Goal: Information Seeking & Learning: Learn about a topic

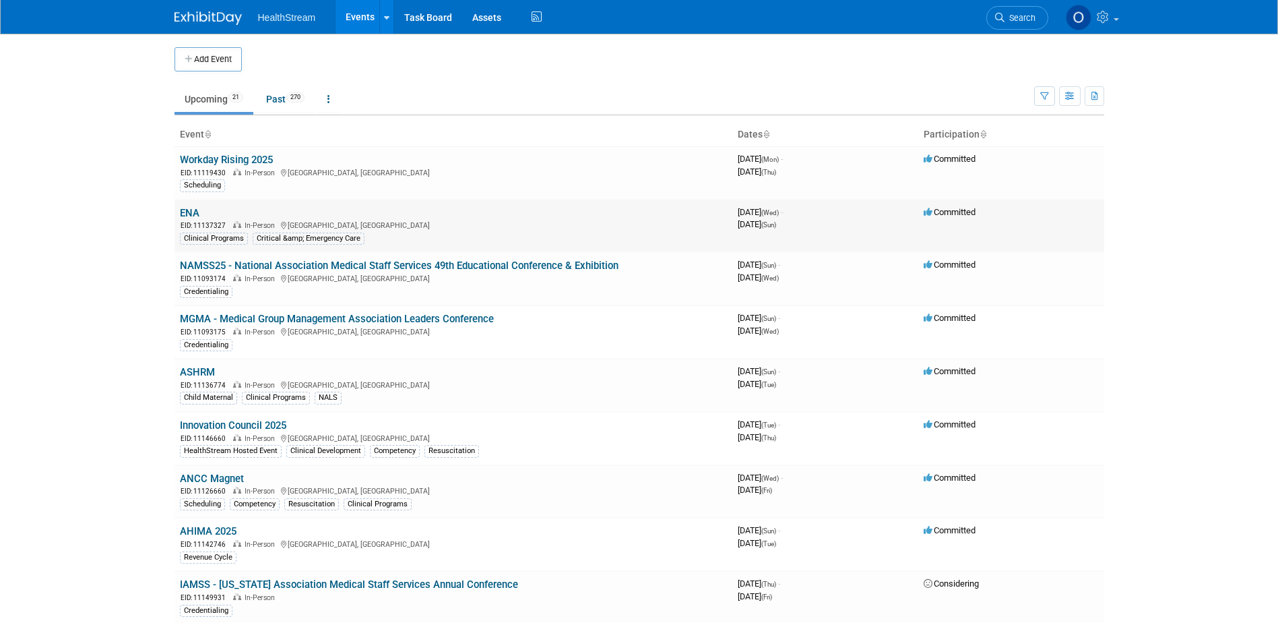
click at [189, 211] on link "ENA" at bounding box center [190, 213] width 20 height 12
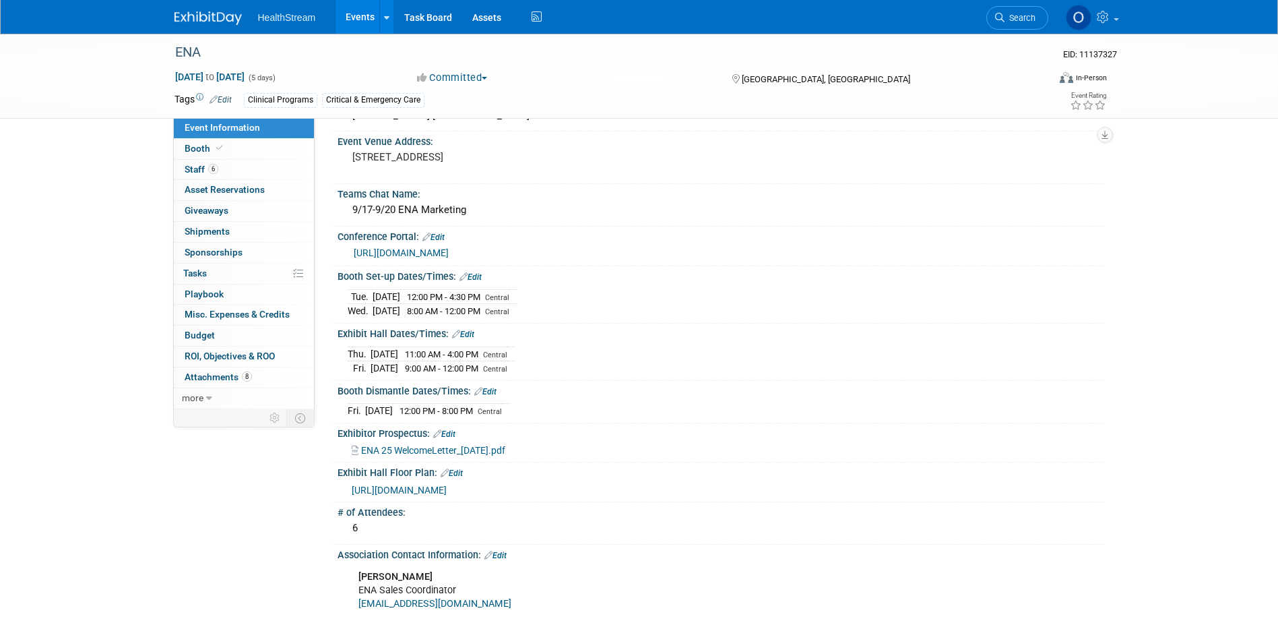
scroll to position [60, 0]
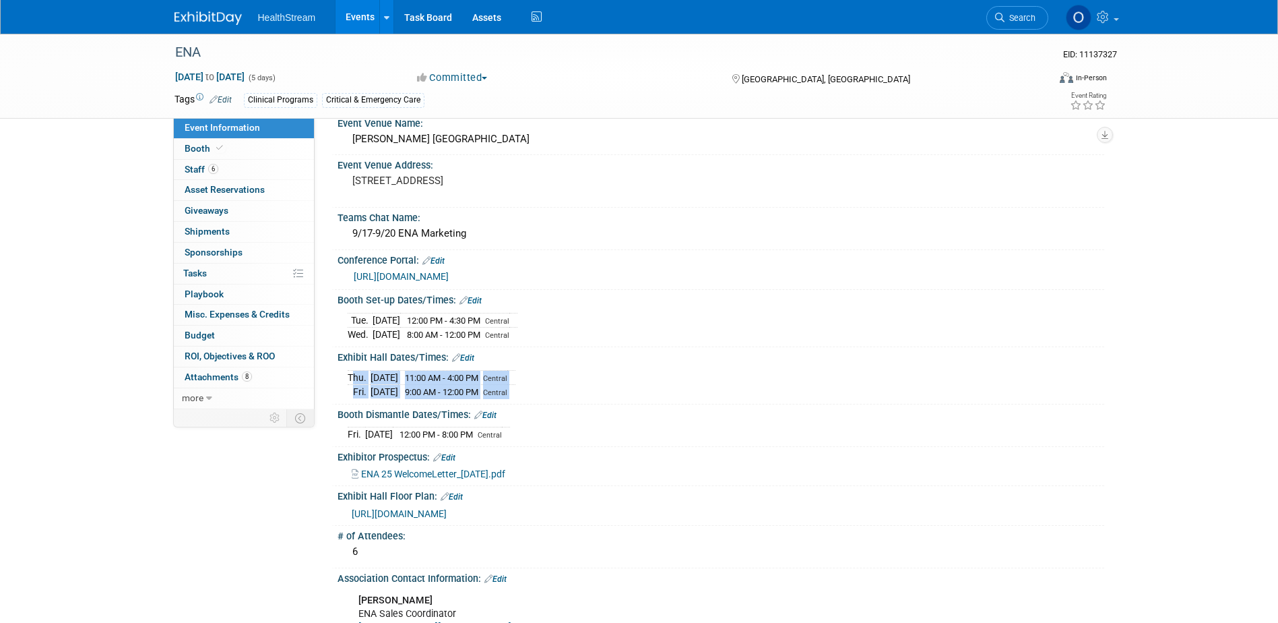
drag, startPoint x: 542, startPoint y: 418, endPoint x: 347, endPoint y: 404, distance: 195.9
click at [348, 399] on tbody "Thu. Sep 18, 2025 11:00 AM - 4:00 PM Central Fri. Sep 19, 2025 9:00 AM - 12:00 …" at bounding box center [432, 384] width 168 height 29
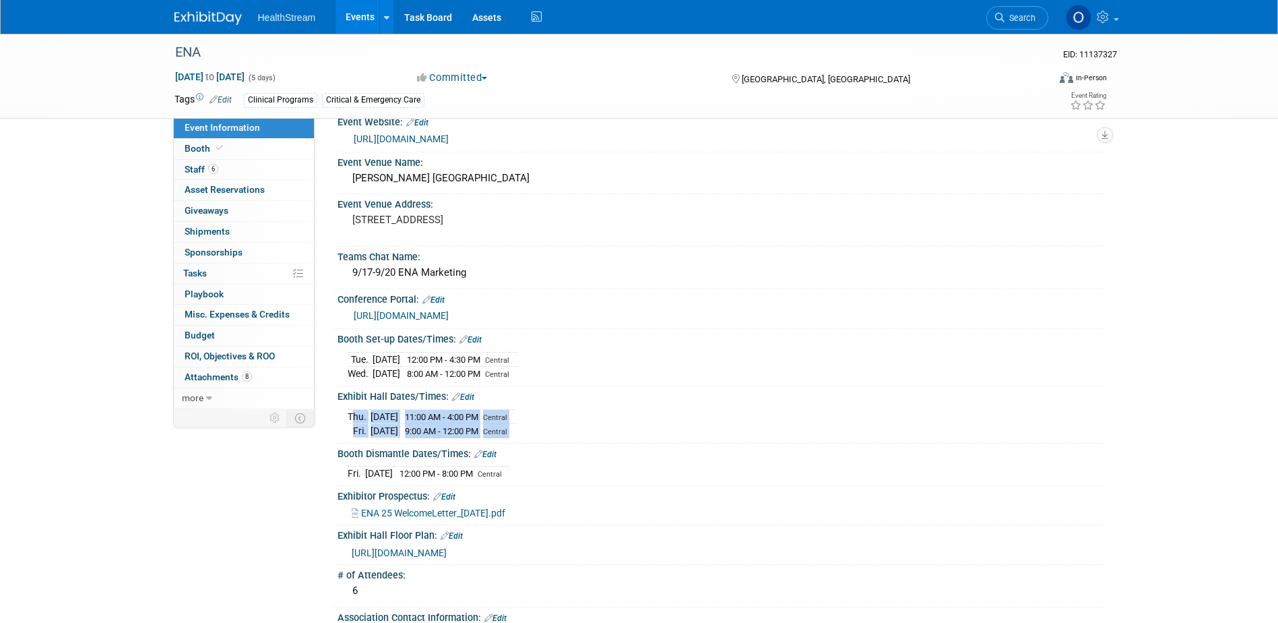
scroll to position [0, 0]
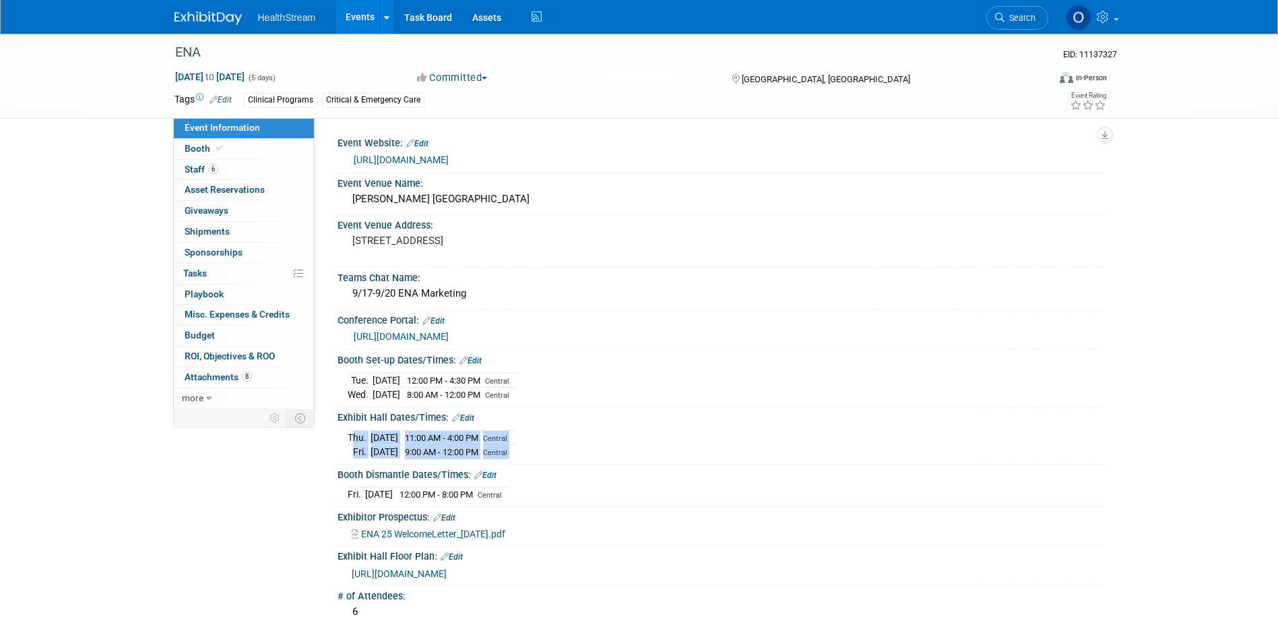
click at [449, 158] on link "https://www.ena.org/events/2025/09/17/ena-annual-conferences/emergency-nursing-…" at bounding box center [401, 159] width 95 height 11
click at [216, 169] on span "6" at bounding box center [213, 169] width 10 height 10
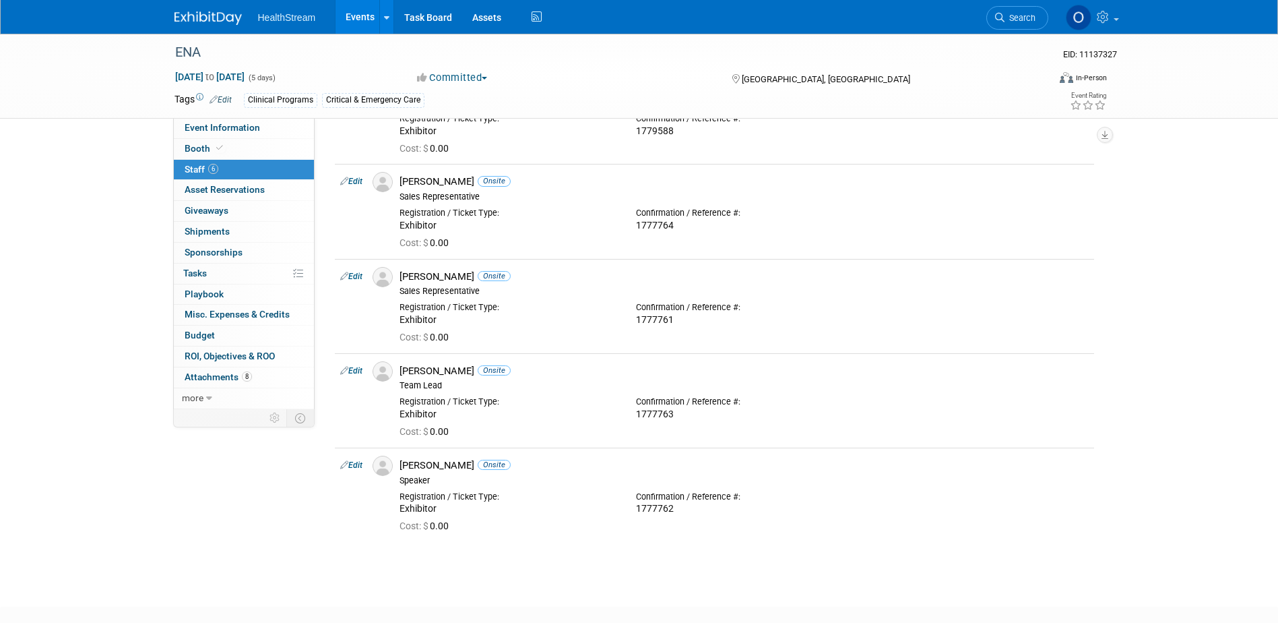
scroll to position [5, 0]
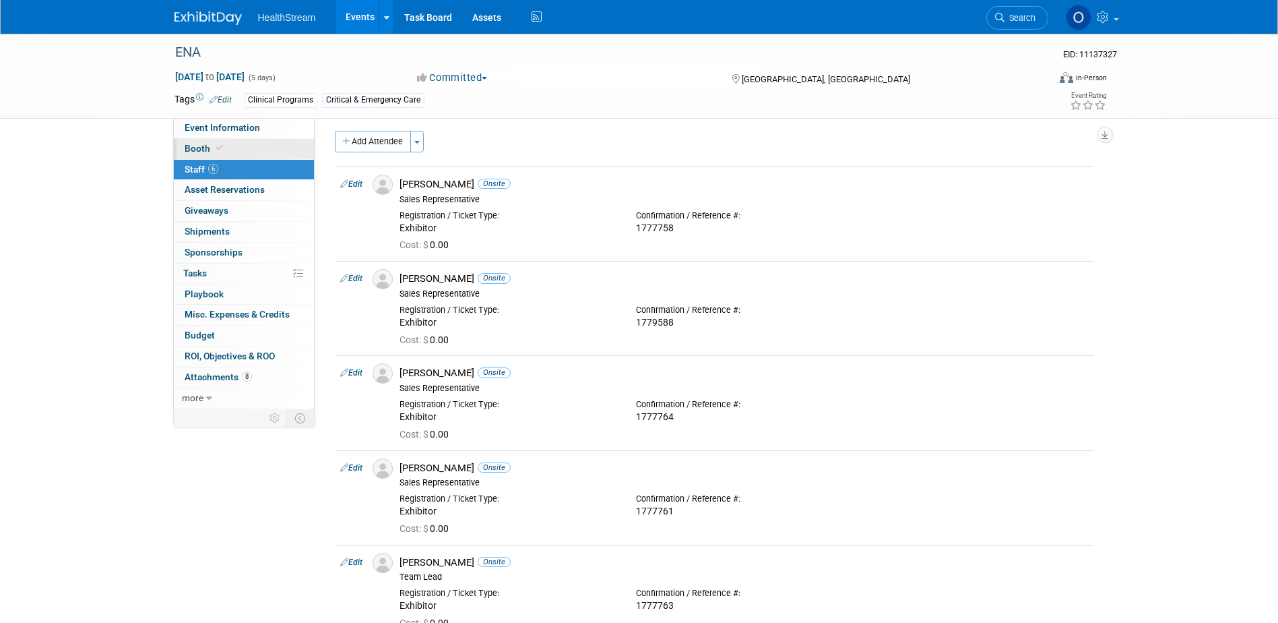
click at [226, 144] on link "Booth" at bounding box center [244, 149] width 140 height 20
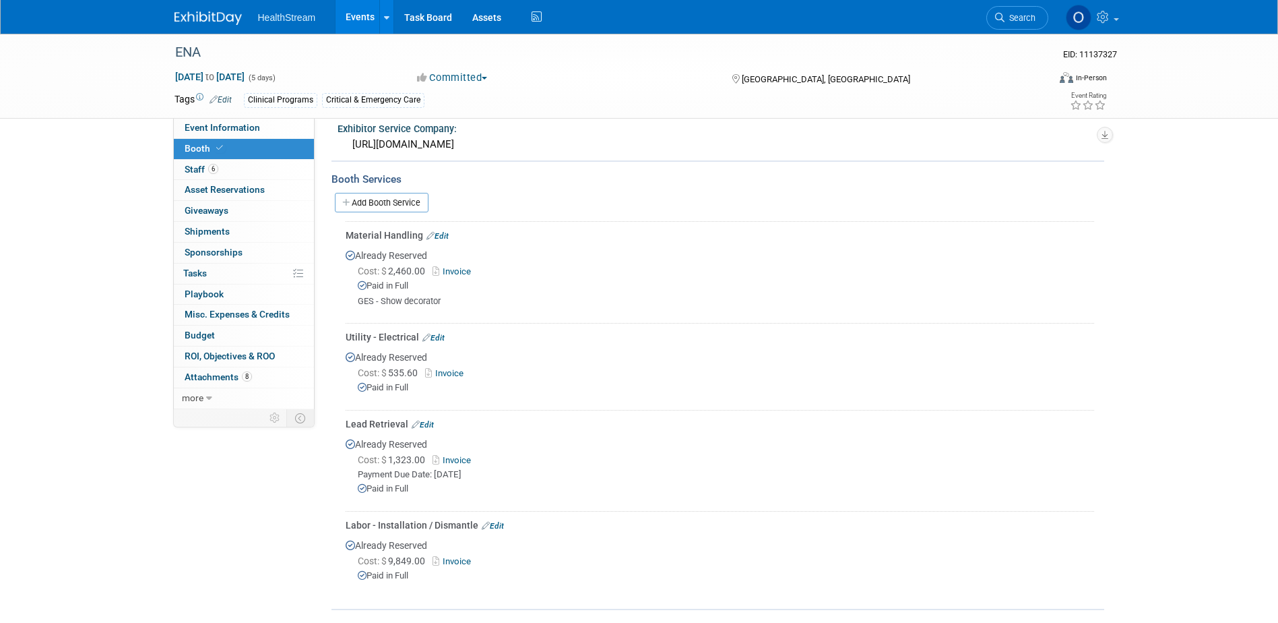
scroll to position [336, 0]
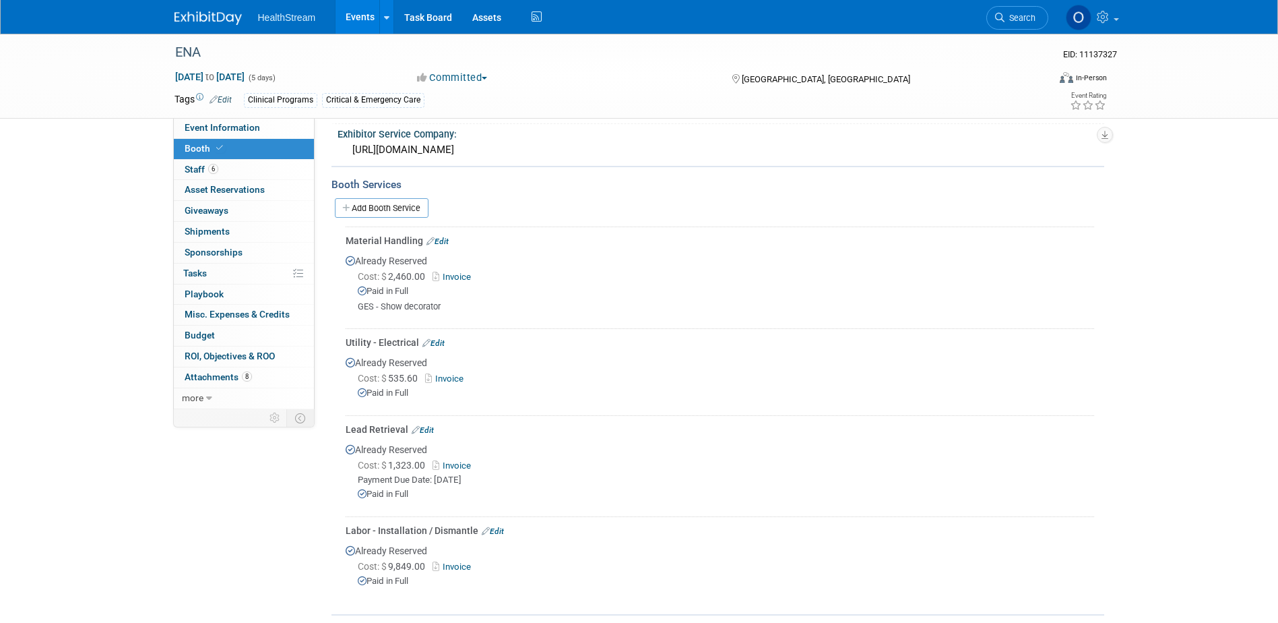
click at [452, 563] on link "Invoice" at bounding box center [455, 566] width 44 height 10
